Goal: Task Accomplishment & Management: Use online tool/utility

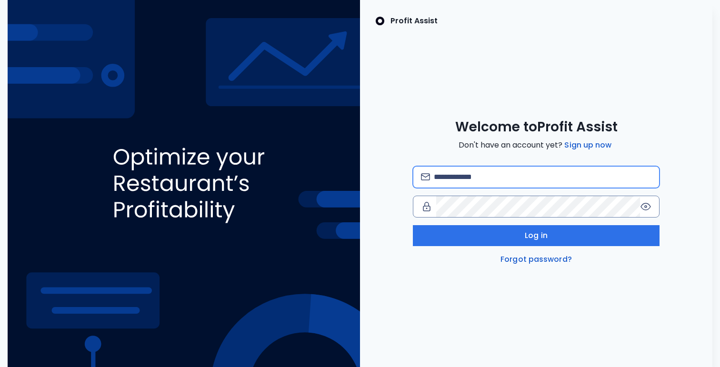
click at [438, 182] on input "email" at bounding box center [543, 177] width 218 height 21
type input "**********"
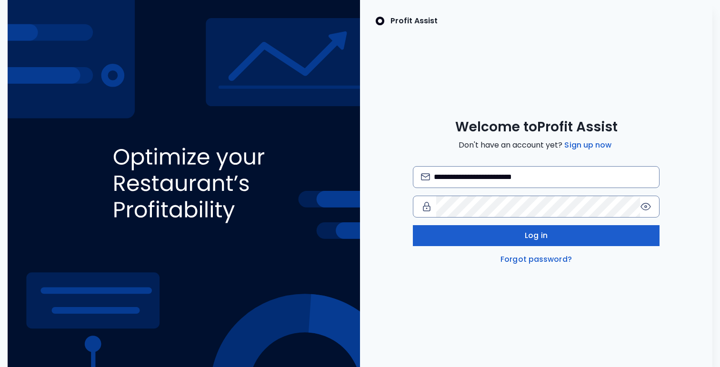
click at [525, 235] on span "Log in" at bounding box center [536, 235] width 23 height 11
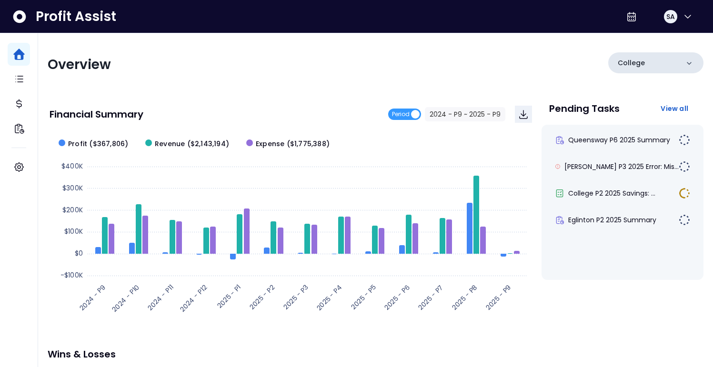
click at [688, 65] on icon at bounding box center [689, 64] width 10 height 10
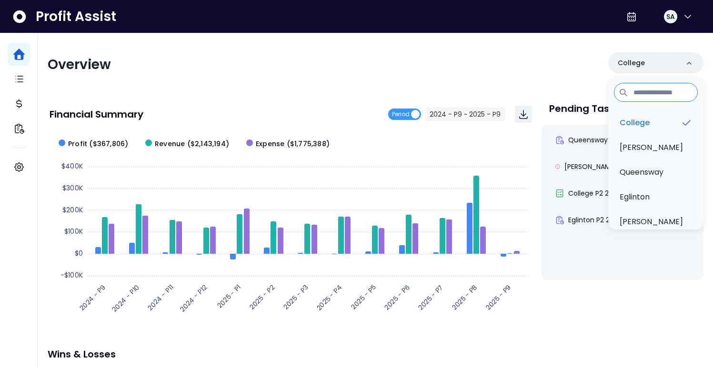
click at [476, 51] on div "Overview [GEOGRAPHIC_DATA] [PERSON_NAME][GEOGRAPHIC_DATA] [PERSON_NAME] Financi…" at bounding box center [375, 315] width 675 height 564
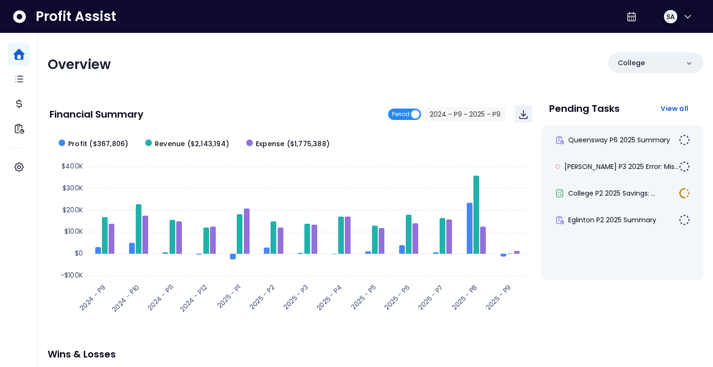
click at [418, 115] on span "Period" at bounding box center [404, 114] width 33 height 11
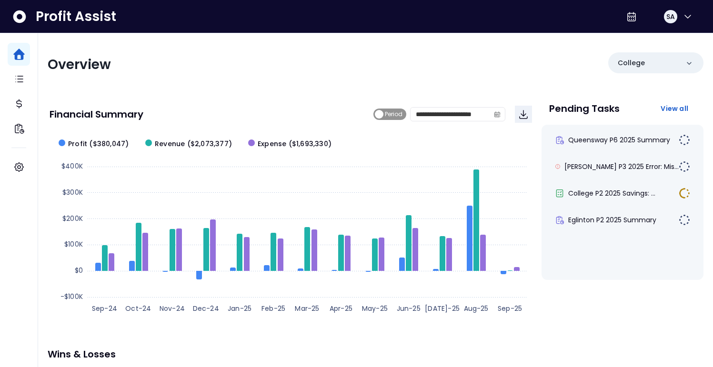
click at [380, 115] on span "Period" at bounding box center [389, 114] width 33 height 11
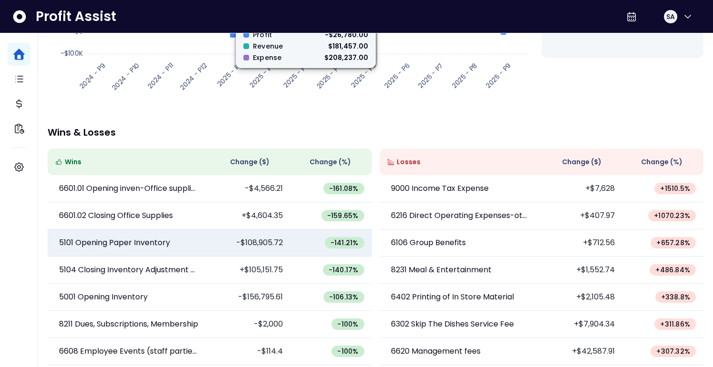
scroll to position [227, 0]
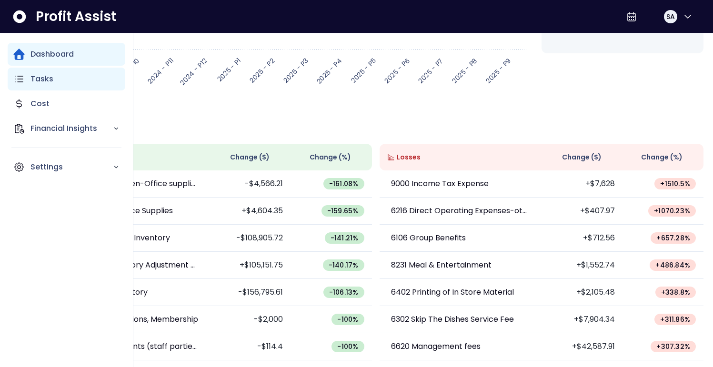
click at [40, 78] on p "Tasks" at bounding box center [41, 78] width 23 height 11
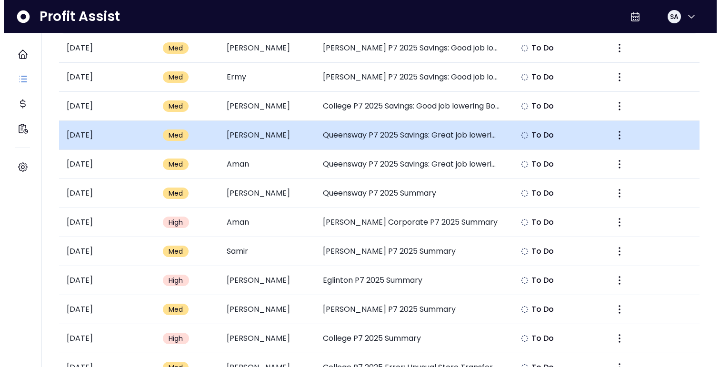
scroll to position [94, 0]
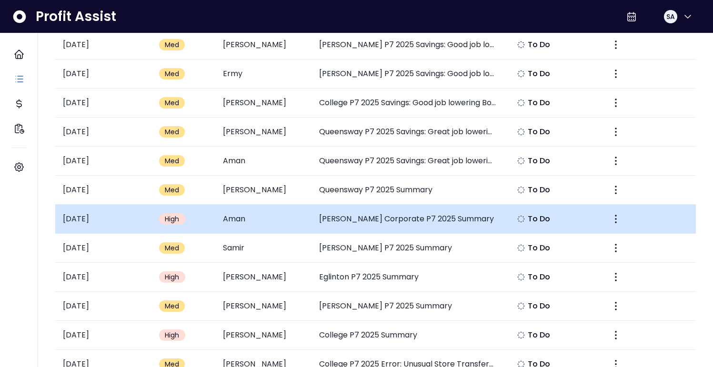
click at [173, 219] on span "High" at bounding box center [172, 219] width 15 height 10
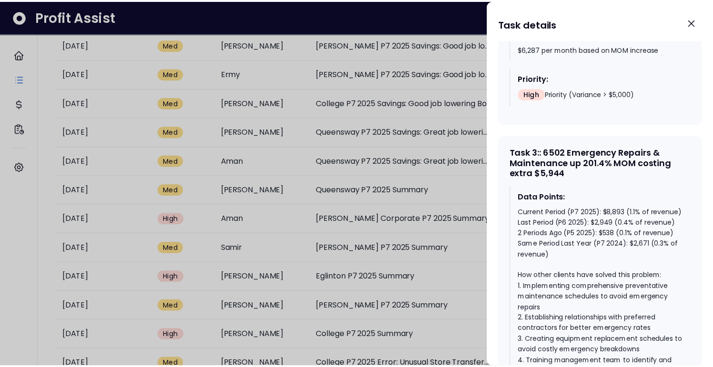
scroll to position [1195, 0]
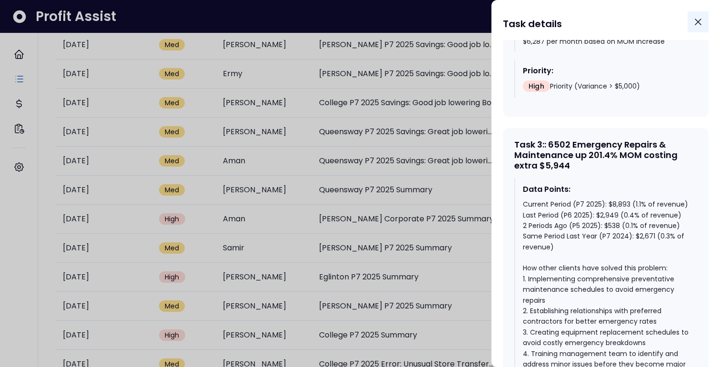
click at [698, 23] on icon "Close" at bounding box center [697, 21] width 11 height 11
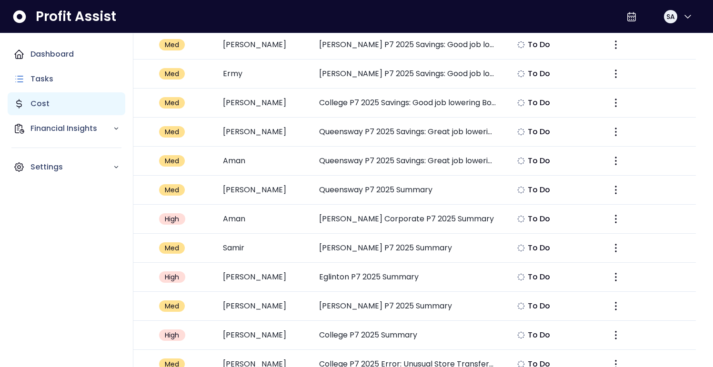
click at [39, 104] on p "Cost" at bounding box center [39, 103] width 19 height 11
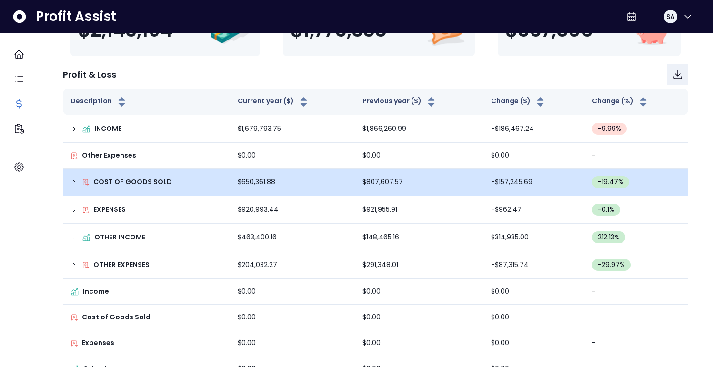
click at [140, 180] on p "COST OF GOODS SOLD" at bounding box center [132, 182] width 79 height 10
click at [75, 182] on icon at bounding box center [74, 183] width 8 height 8
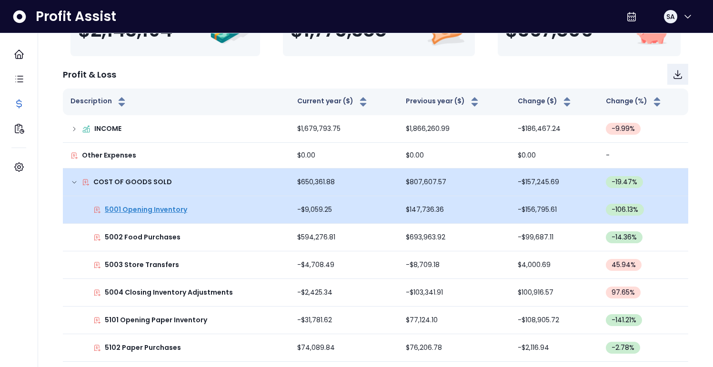
click at [157, 206] on p "5001 Opening Inventory" at bounding box center [146, 210] width 82 height 10
